Goal: Information Seeking & Learning: Understand process/instructions

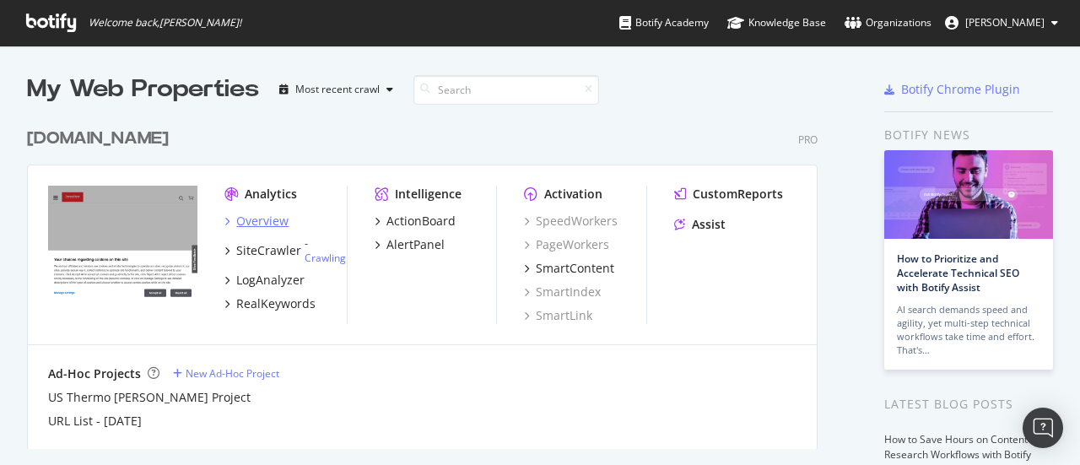
scroll to position [452, 1053]
click at [255, 224] on div "Overview" at bounding box center [262, 221] width 52 height 17
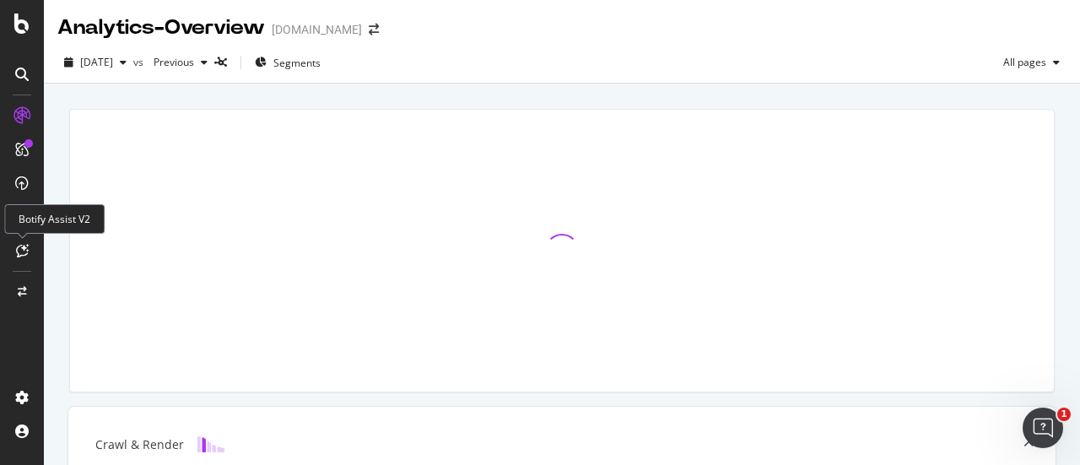
click at [33, 218] on div "Botify Assist V2" at bounding box center [54, 219] width 100 height 30
click at [25, 240] on div at bounding box center [21, 250] width 27 height 27
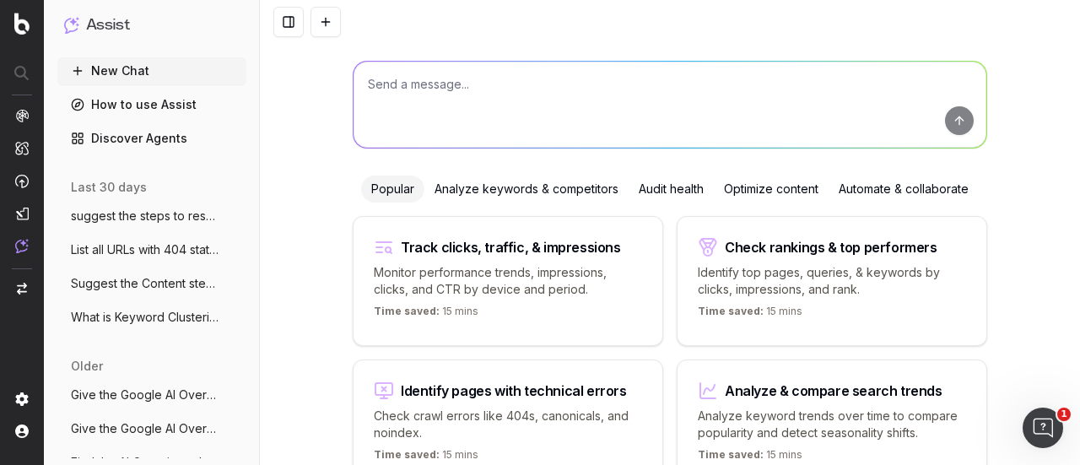
scroll to position [6, 0]
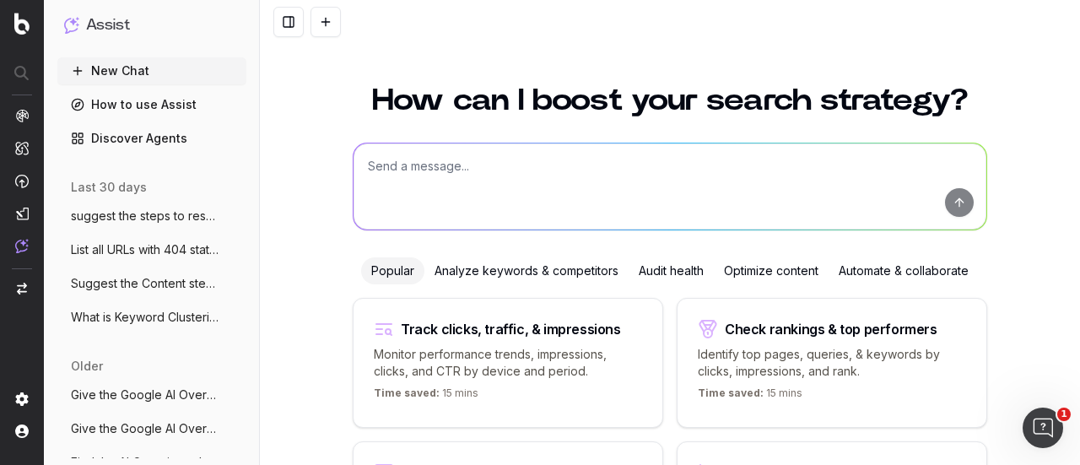
click at [951, 203] on textarea at bounding box center [669, 186] width 633 height 86
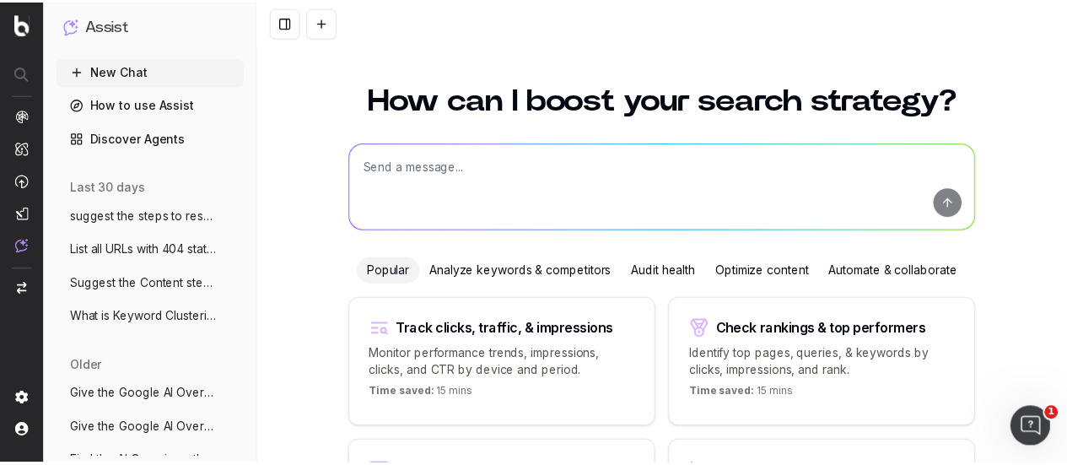
scroll to position [188, 0]
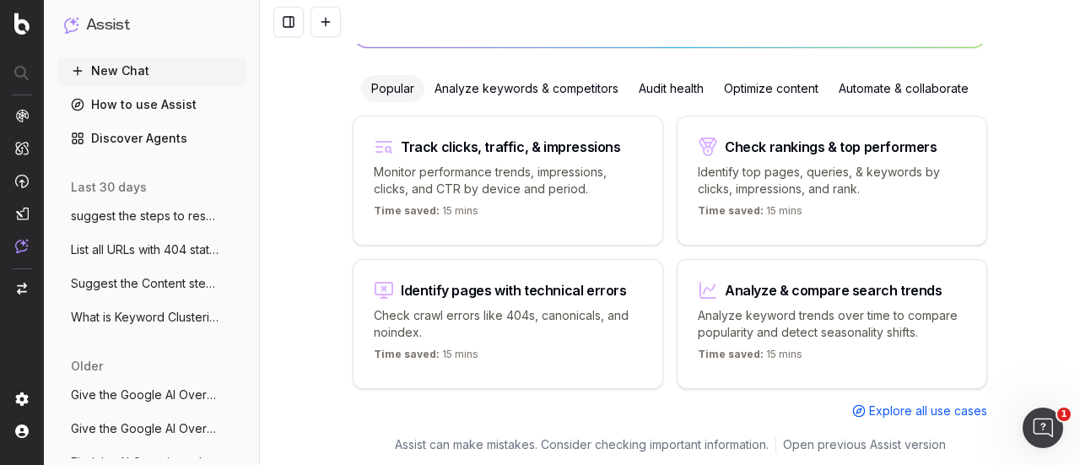
click at [923, 409] on span "Explore all use cases" at bounding box center [928, 410] width 118 height 17
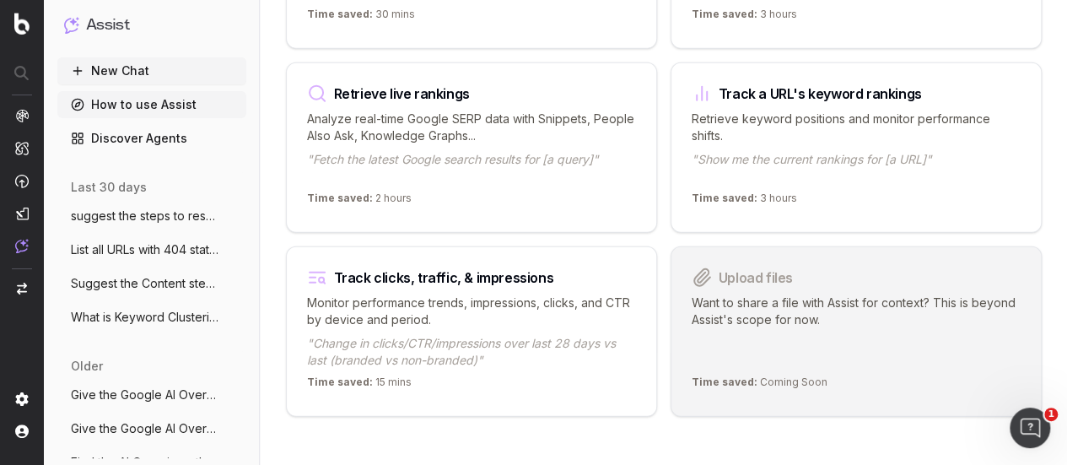
scroll to position [2230, 0]
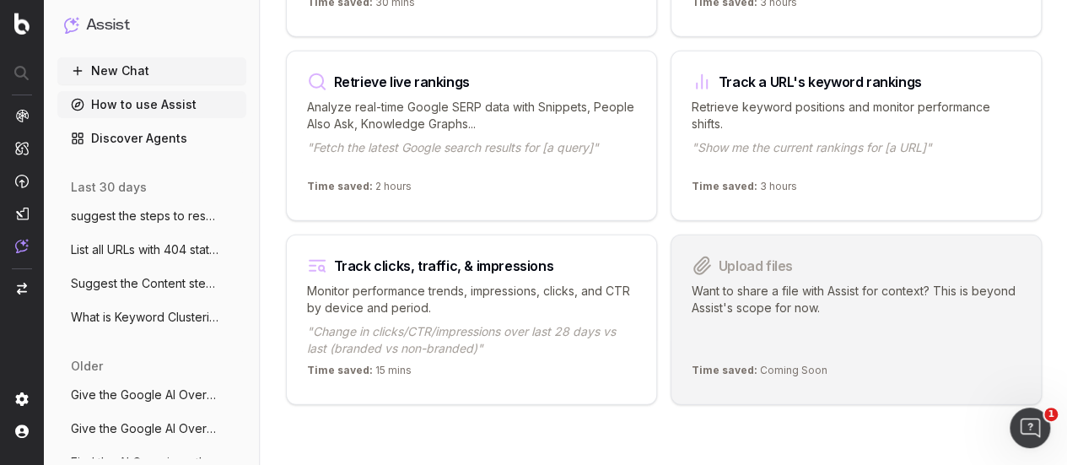
click at [778, 348] on div "Upload files Want to share a file with Assist for context? This is beyond Assis…" at bounding box center [856, 319] width 371 height 170
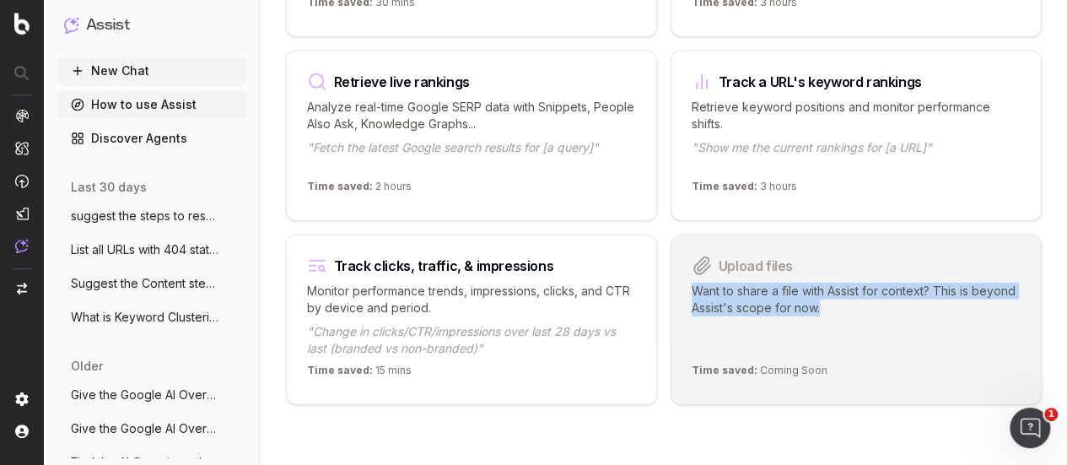
click at [778, 348] on div "Upload files Want to share a file with Assist for context? This is beyond Assis…" at bounding box center [856, 319] width 371 height 170
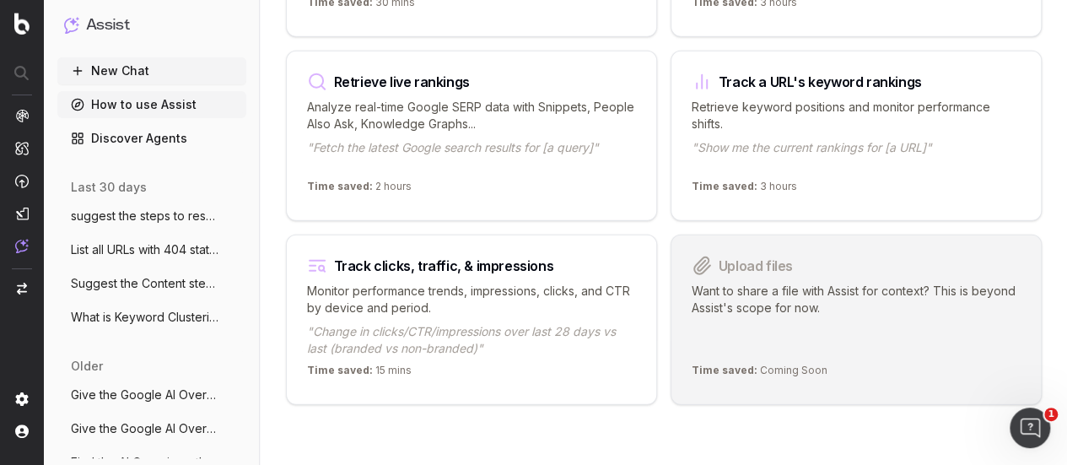
click at [776, 284] on p "Want to share a file with Assist for context? This is beyond Assist's scope for…" at bounding box center [856, 320] width 329 height 74
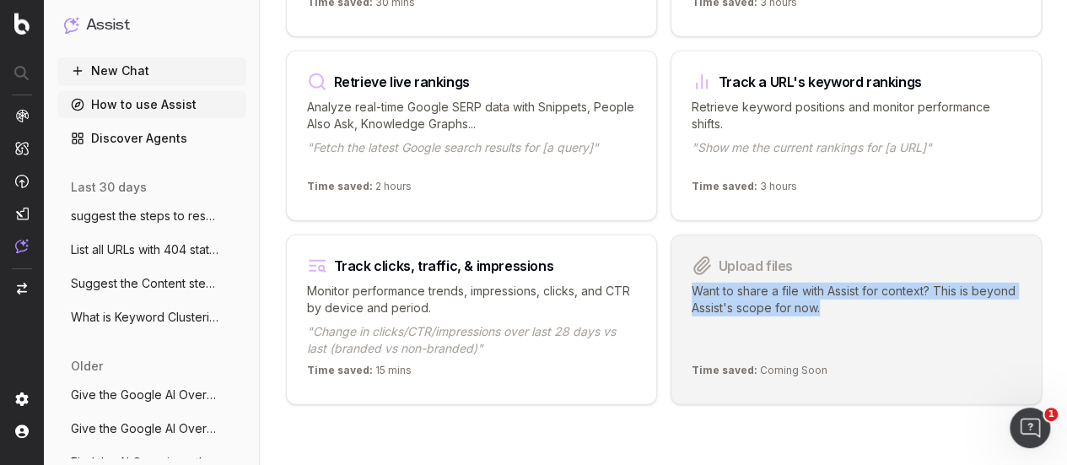
click at [776, 284] on p "Want to share a file with Assist for context? This is beyond Assist's scope for…" at bounding box center [856, 320] width 329 height 74
click at [776, 286] on p "Want to share a file with Assist for context? This is beyond Assist's scope for…" at bounding box center [856, 320] width 329 height 74
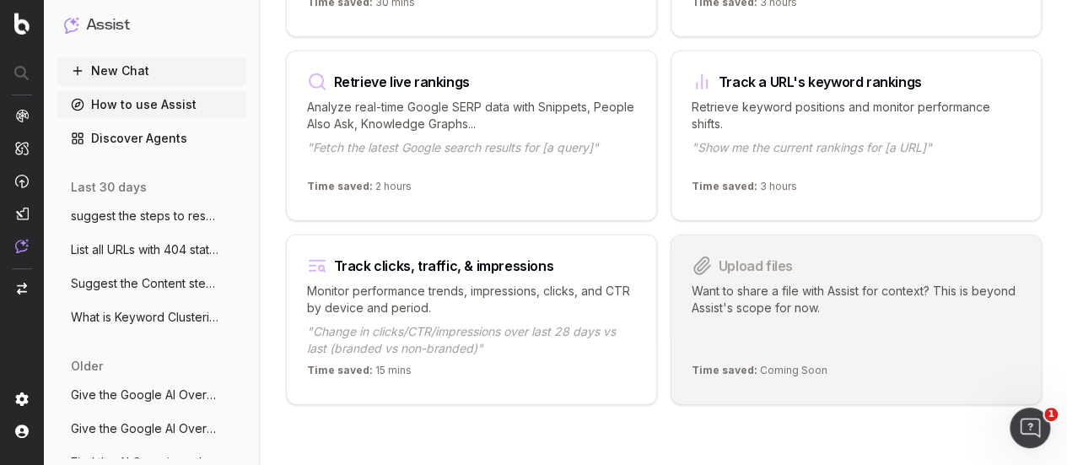
click at [776, 286] on p "Want to share a file with Assist for context? This is beyond Assist's scope for…" at bounding box center [856, 320] width 329 height 74
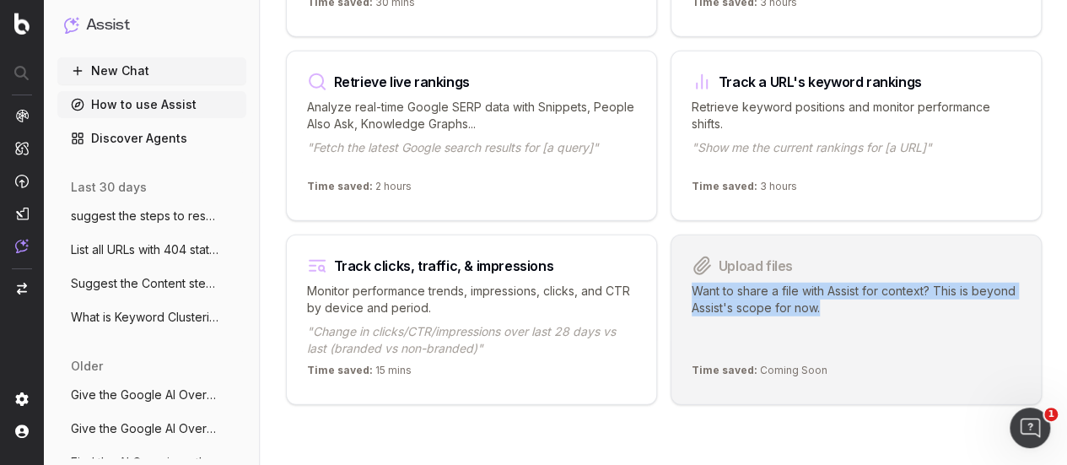
click at [776, 286] on p "Want to share a file with Assist for context? This is beyond Assist's scope for…" at bounding box center [856, 320] width 329 height 74
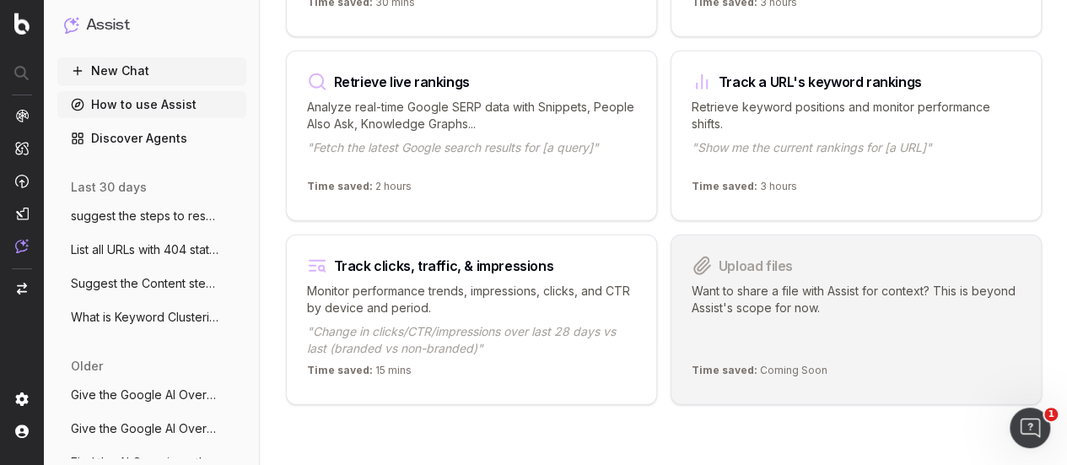
click at [805, 364] on p "Time saved: Coming Soon" at bounding box center [760, 374] width 136 height 20
drag, startPoint x: 828, startPoint y: 362, endPoint x: 702, endPoint y: 348, distance: 127.2
click at [701, 348] on div "Upload files Want to share a file with Assist for context? This is beyond Assis…" at bounding box center [856, 319] width 371 height 170
